Goal: Task Accomplishment & Management: Manage account settings

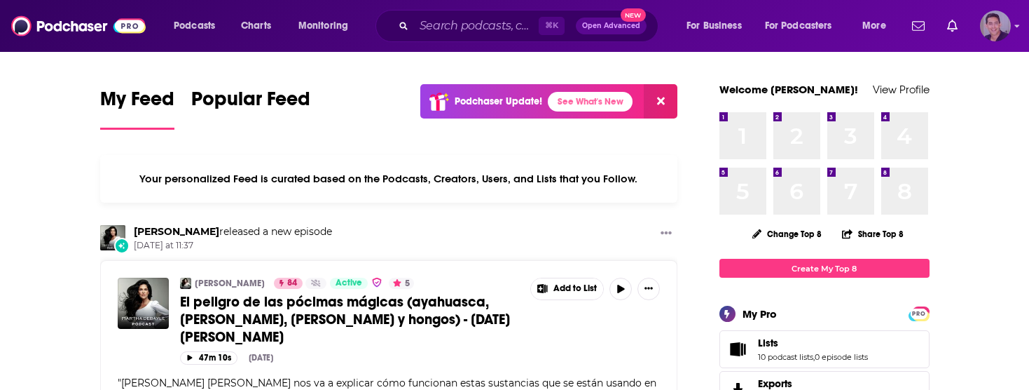
click at [1001, 26] on img "Logged in as EvanMarcKatz" at bounding box center [995, 26] width 31 height 31
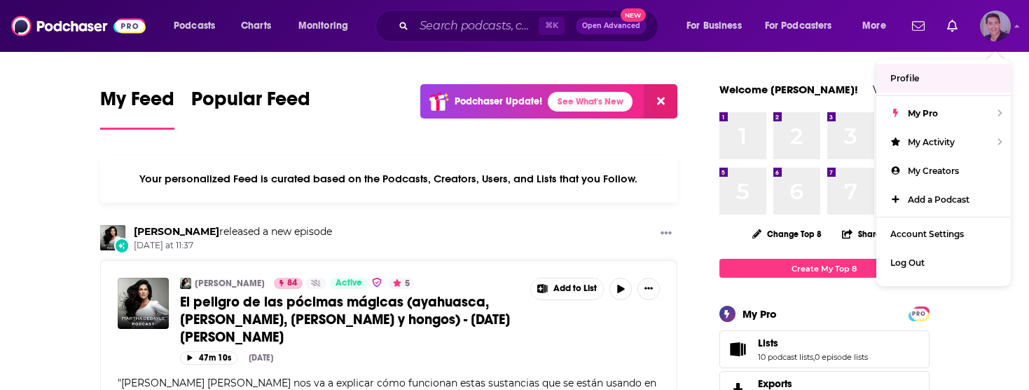
scroll to position [1, 0]
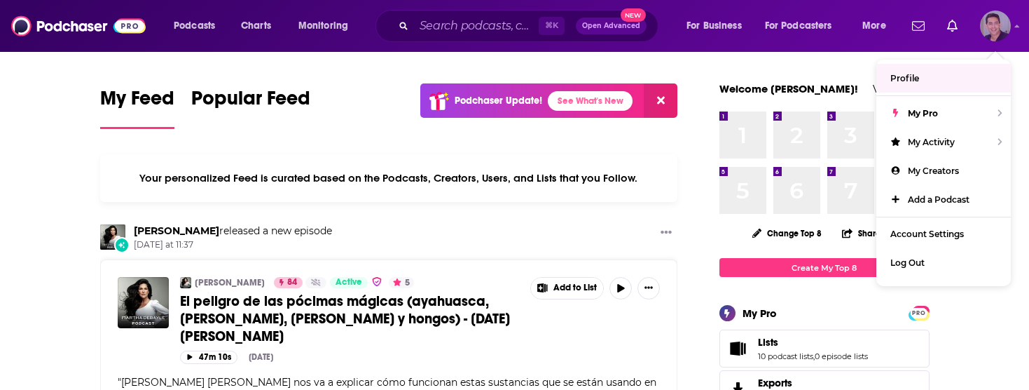
click at [923, 81] on link "Profile" at bounding box center [943, 78] width 135 height 29
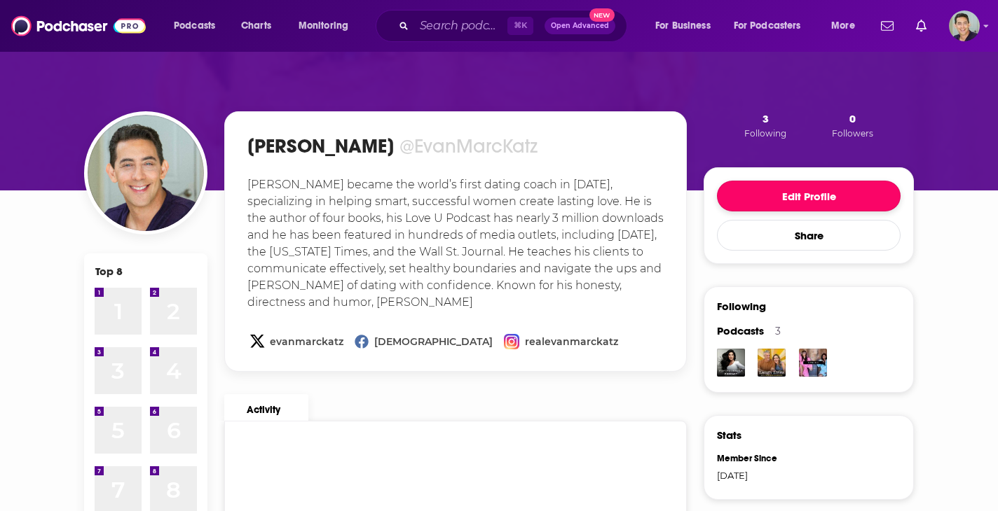
click at [804, 193] on button "Edit Profile" at bounding box center [809, 196] width 184 height 31
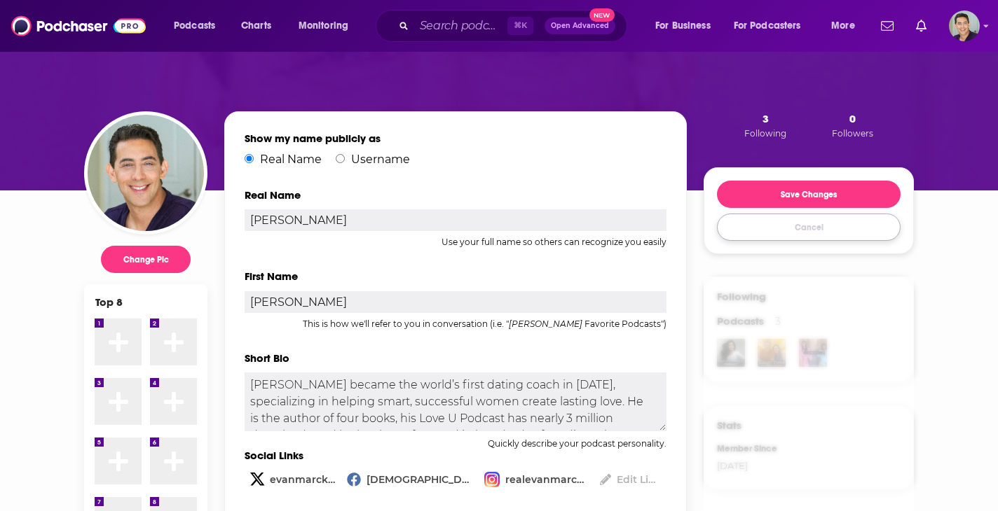
click at [786, 227] on button "Cancel" at bounding box center [809, 227] width 184 height 27
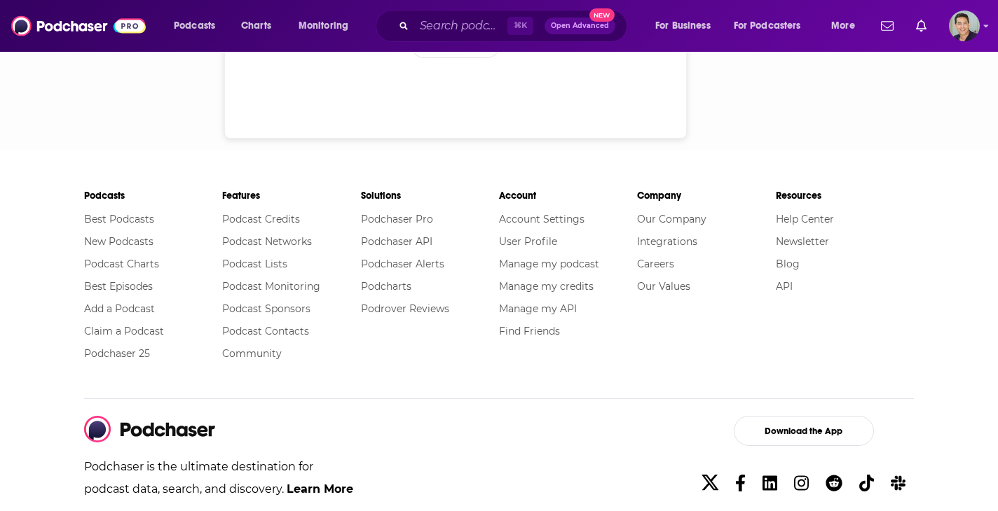
scroll to position [928, 0]
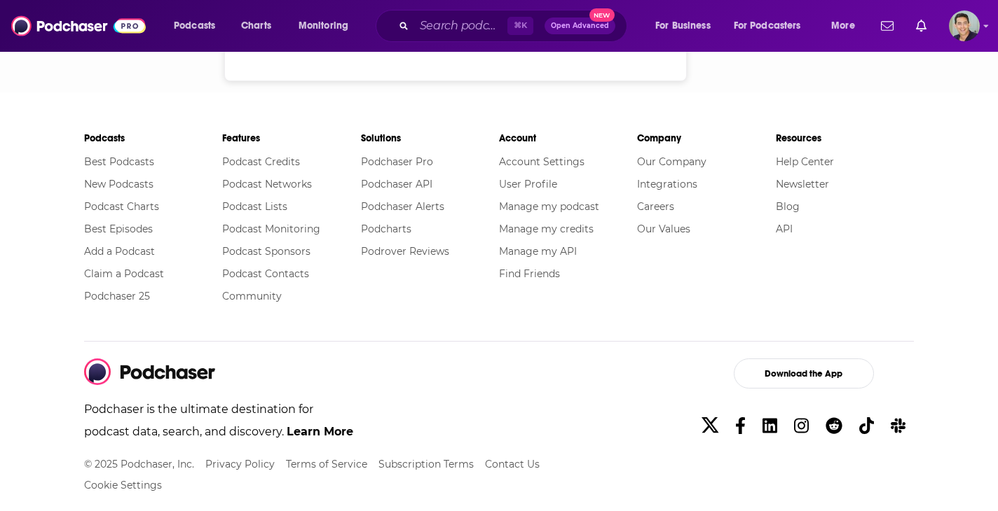
click at [867, 2] on div "Podcasts Charts Monitoring ⌘ K Open Advanced New For Business For Podcasters Mo…" at bounding box center [499, 26] width 998 height 52
